Goal: Find specific page/section: Find specific page/section

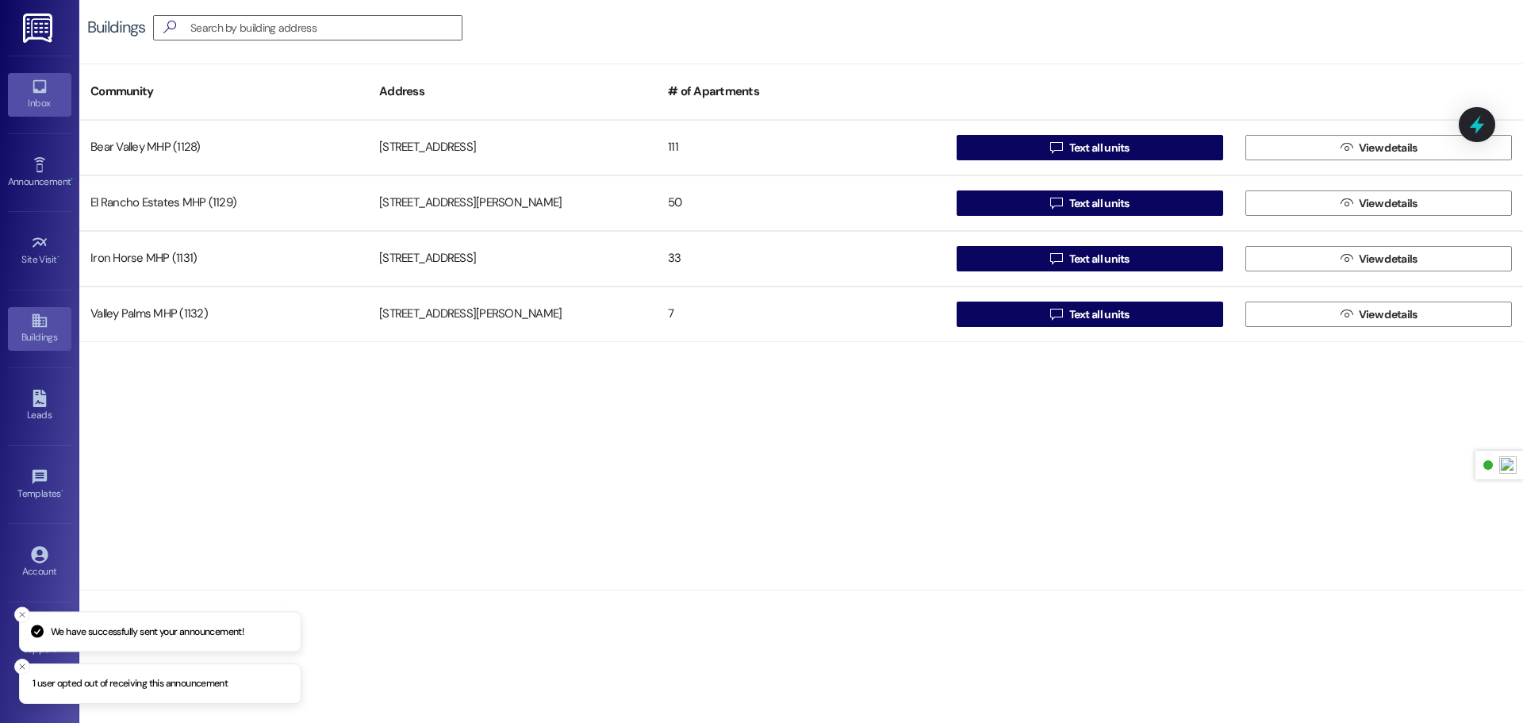
click at [40, 98] on div "Inbox" at bounding box center [39, 103] width 79 height 16
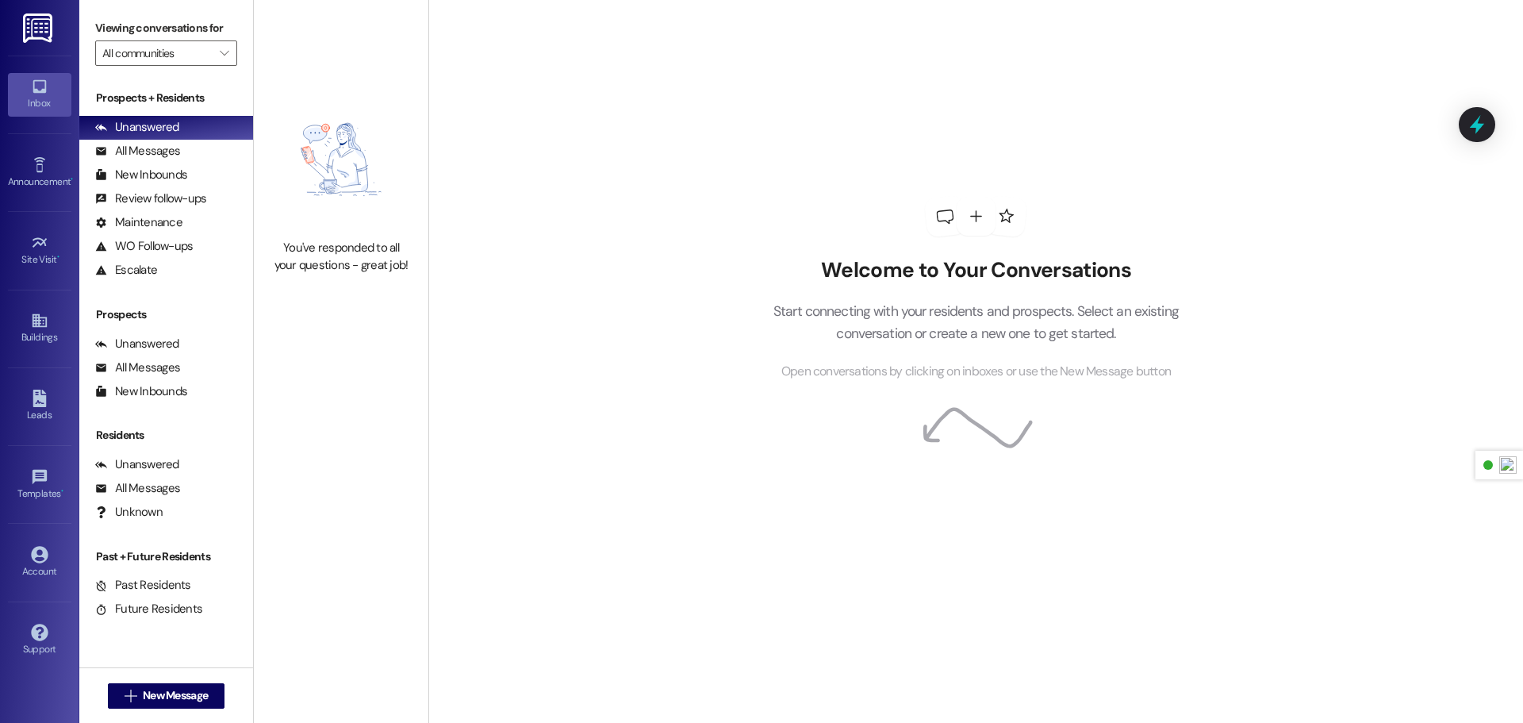
click at [42, 29] on img at bounding box center [39, 27] width 33 height 29
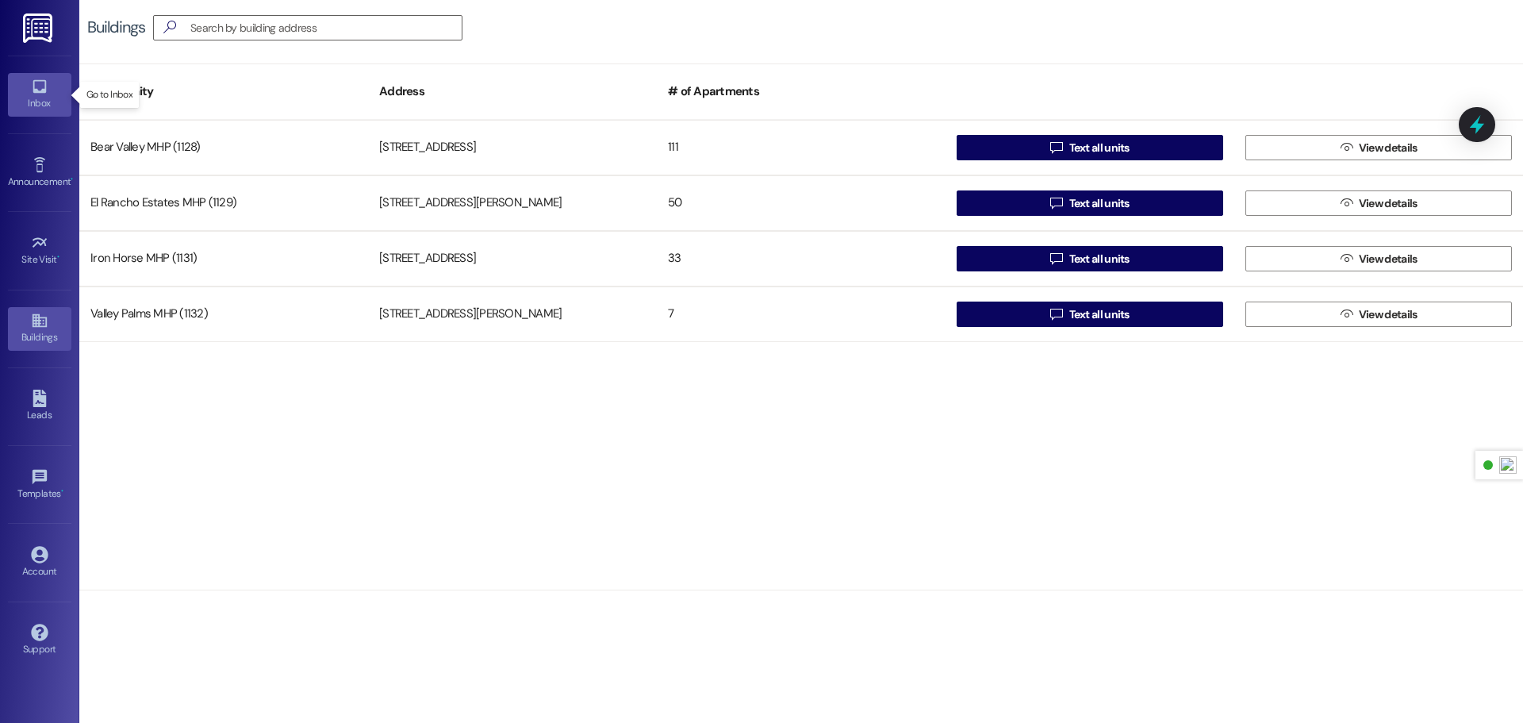
click at [35, 100] on div "Inbox" at bounding box center [39, 103] width 79 height 16
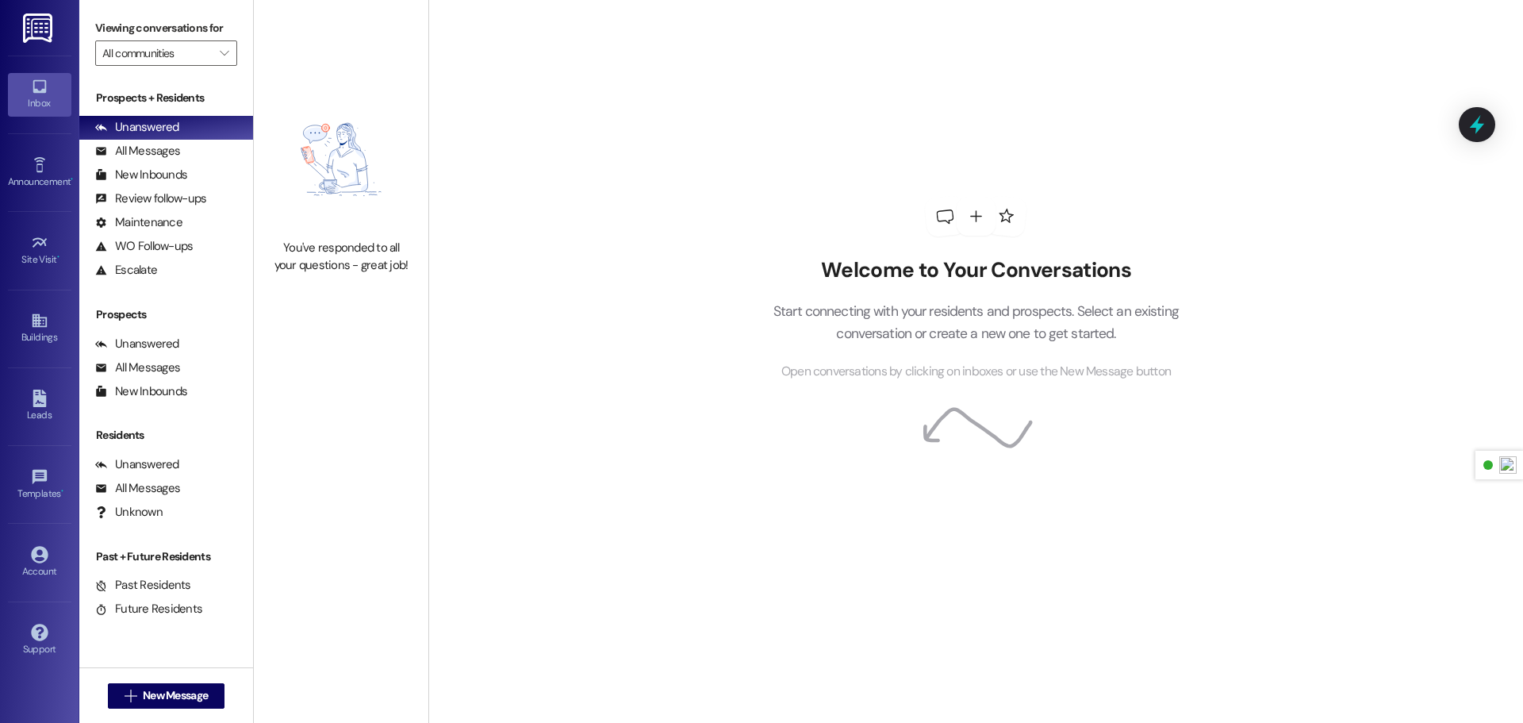
click at [33, 37] on img at bounding box center [39, 27] width 33 height 29
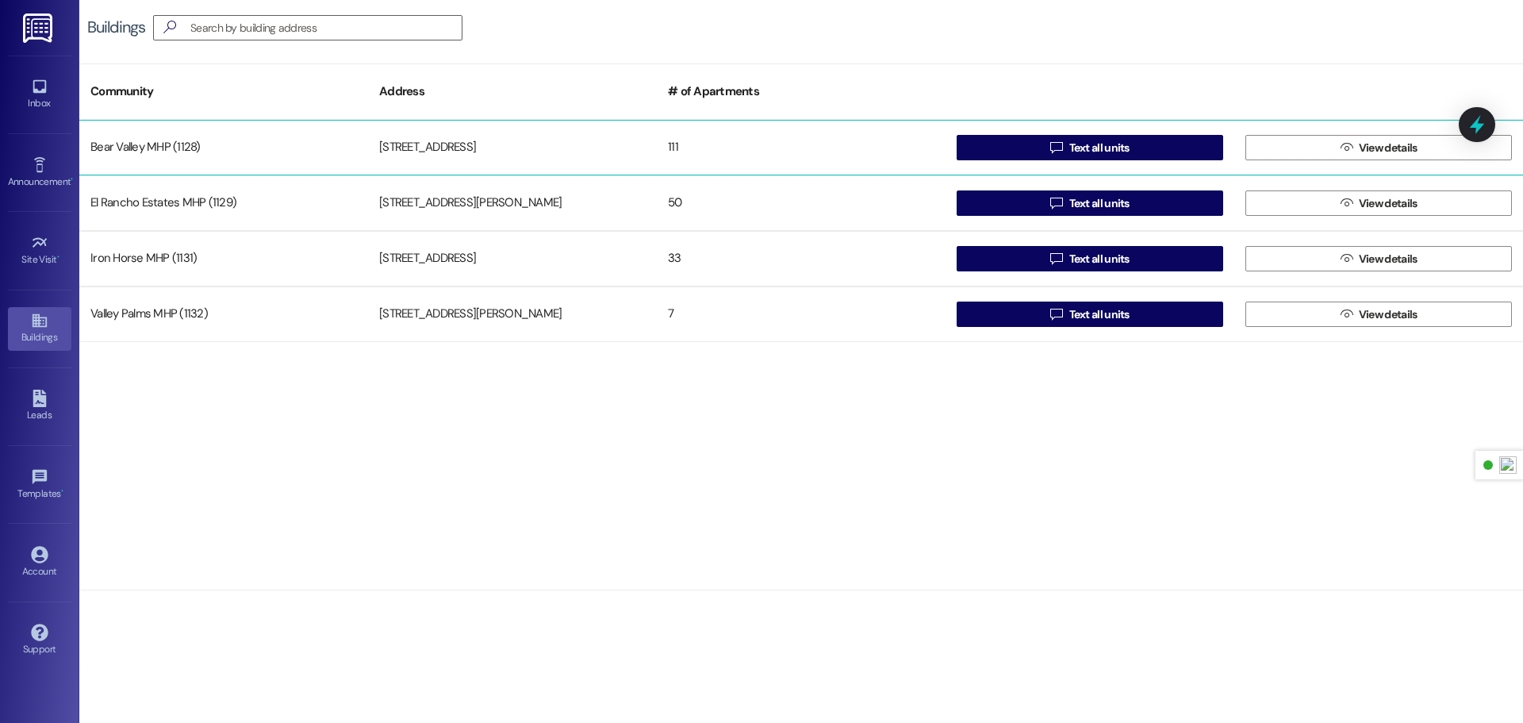
click at [267, 148] on div "Bear Valley MHP (1128)" at bounding box center [223, 148] width 289 height 32
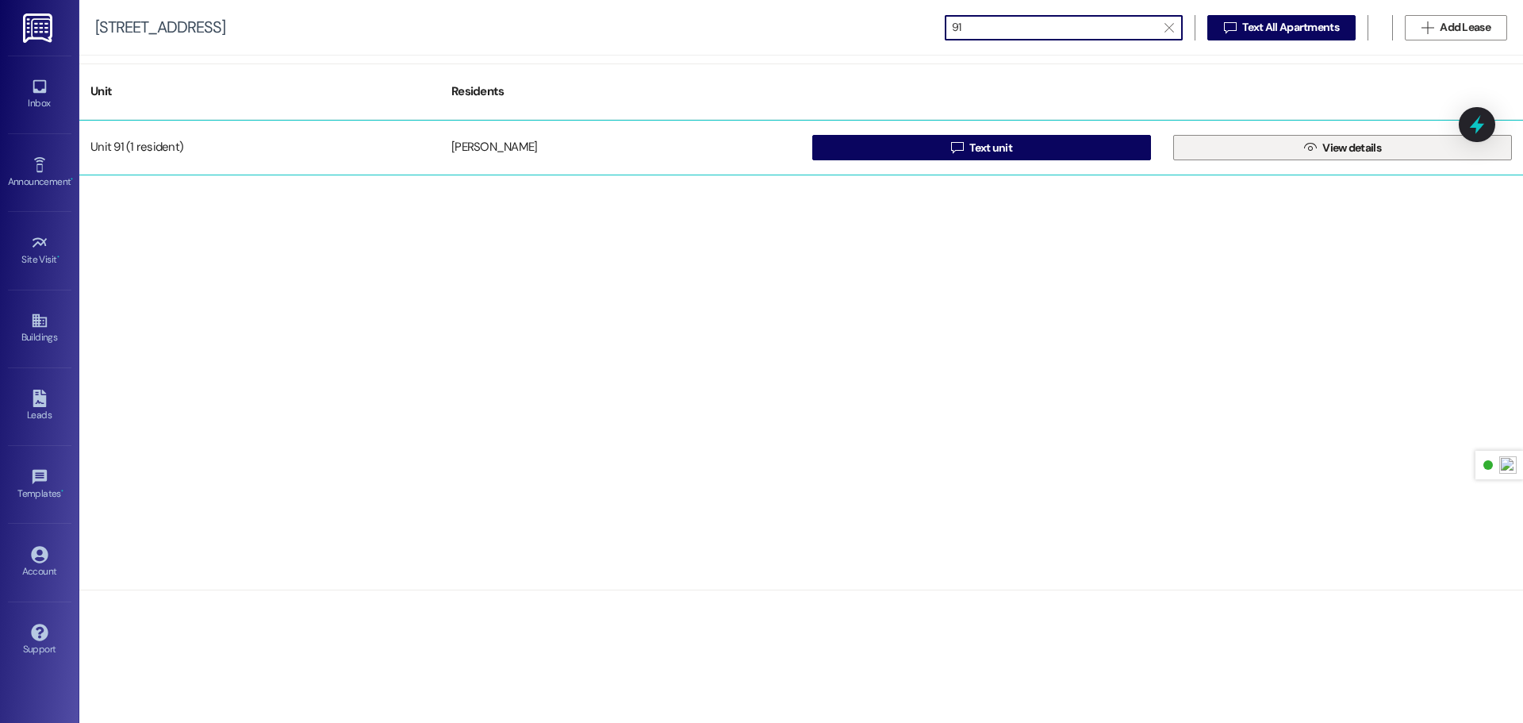
type input "91"
click at [1385, 144] on button " View details" at bounding box center [1343, 147] width 339 height 25
